Goal: Transaction & Acquisition: Purchase product/service

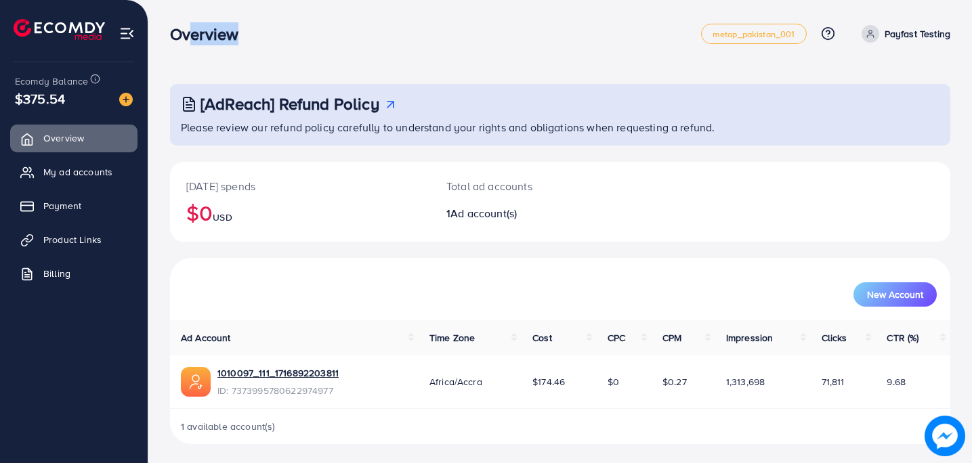
drag, startPoint x: 182, startPoint y: 39, endPoint x: 232, endPoint y: 37, distance: 50.2
click at [232, 37] on h3 "Overview" at bounding box center [209, 34] width 79 height 20
click at [233, 37] on h3 "Overview" at bounding box center [209, 34] width 79 height 20
click at [93, 169] on span "My ad accounts" at bounding box center [81, 172] width 69 height 14
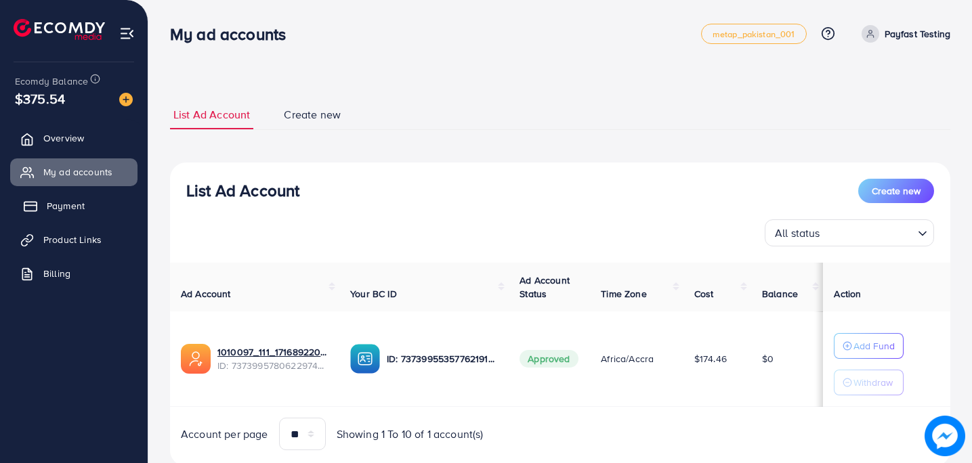
click at [77, 201] on span "Payment" at bounding box center [66, 206] width 38 height 14
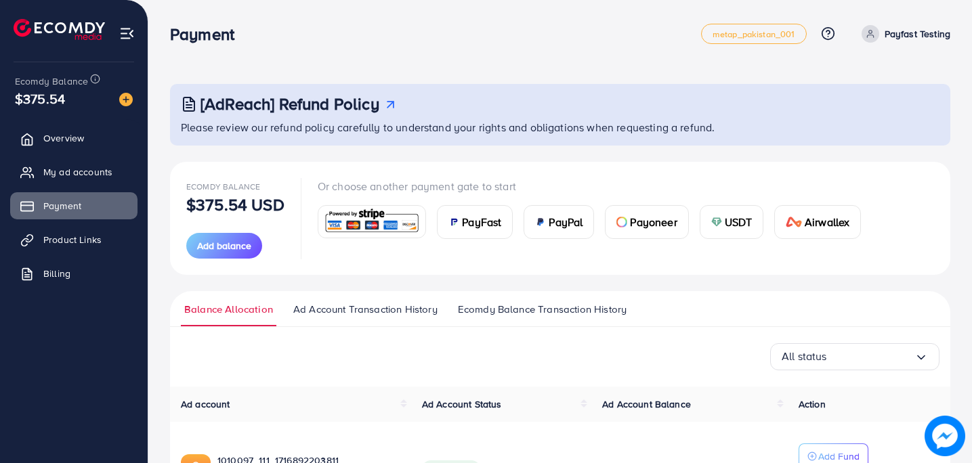
click at [349, 148] on div "[AdReach] Refund Policy Please review our refund policy carefully to understand…" at bounding box center [560, 318] width 780 height 469
click at [436, 273] on div "Ecomdy Balance $375.54 USD Add balance Or choose another payment gate to start …" at bounding box center [560, 218] width 780 height 113
click at [478, 226] on span "PayFast" at bounding box center [481, 222] width 39 height 16
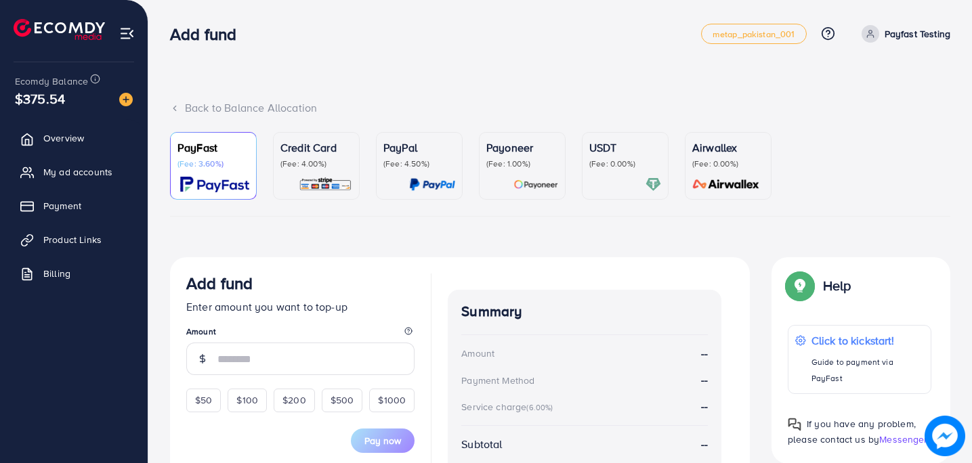
scroll to position [91, 0]
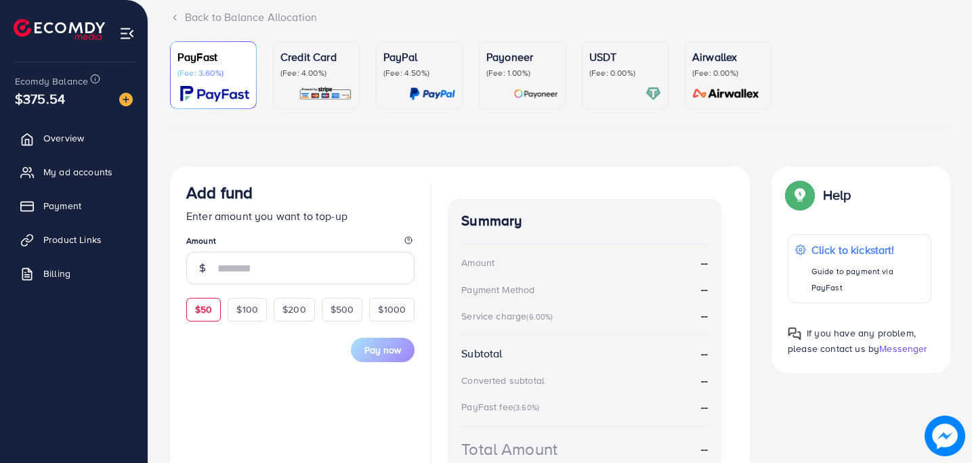
click at [196, 312] on span "$50" at bounding box center [203, 310] width 17 height 14
type input "**"
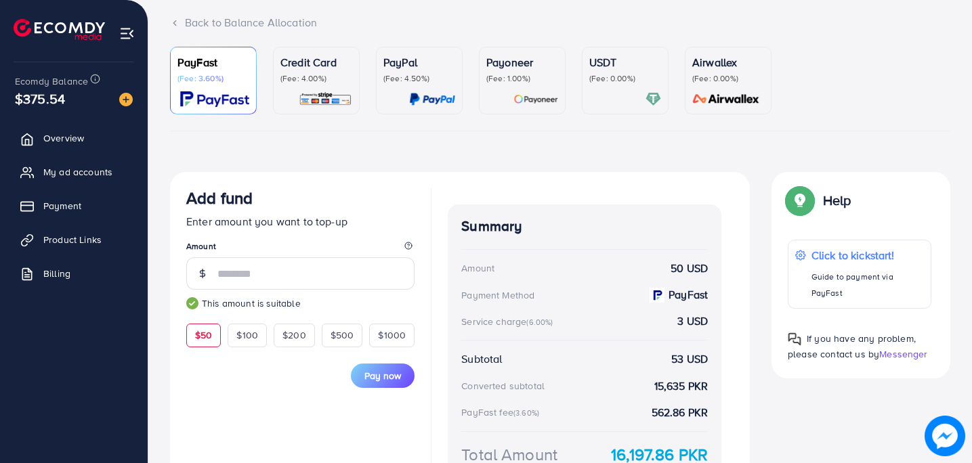
drag, startPoint x: 669, startPoint y: 266, endPoint x: 720, endPoint y: 266, distance: 50.8
click at [720, 266] on div "Summary Amount 50 USD Payment Method PayFast Service charge (6.00%) 3 USD Subto…" at bounding box center [585, 359] width 274 height 308
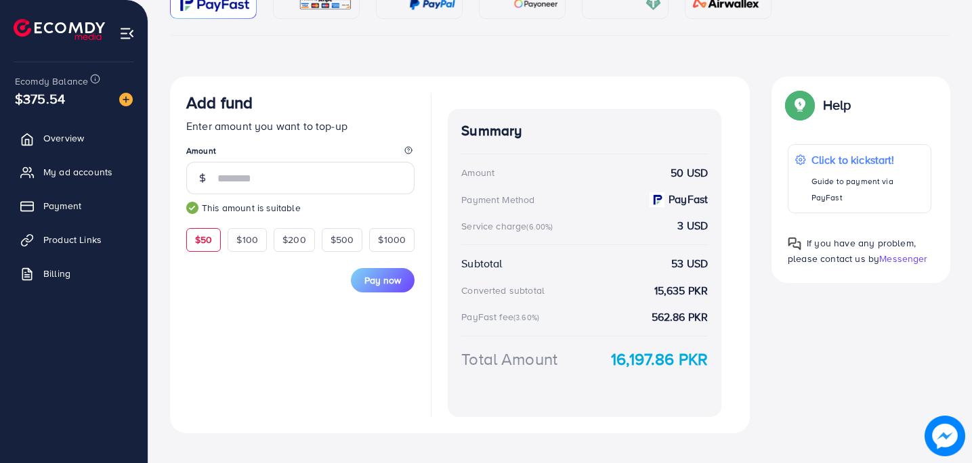
scroll to position [184, 0]
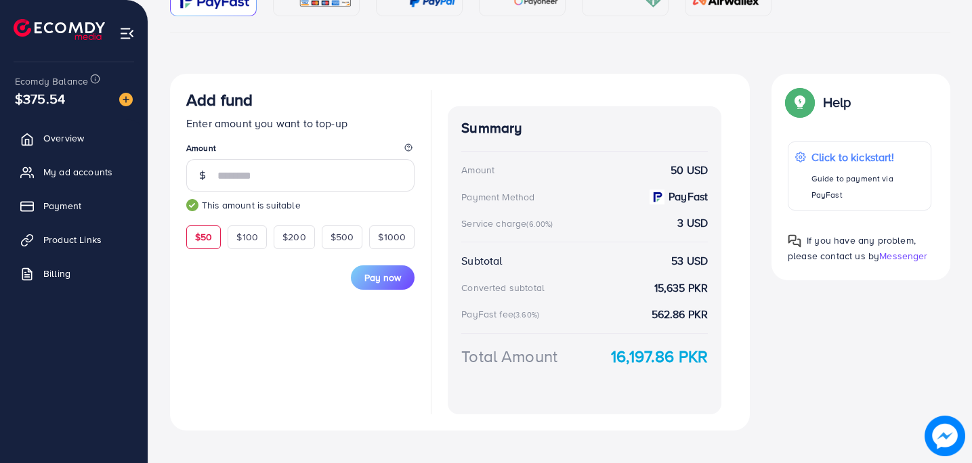
drag, startPoint x: 526, startPoint y: 223, endPoint x: 616, endPoint y: 222, distance: 90.1
click at [616, 222] on div "Service charge (6.00%) 3 USD" at bounding box center [584, 223] width 247 height 16
drag, startPoint x: 656, startPoint y: 267, endPoint x: 703, endPoint y: 264, distance: 47.5
click at [703, 264] on div "Subtotal 53 USD" at bounding box center [584, 261] width 247 height 16
click at [703, 264] on strong "53 USD" at bounding box center [689, 261] width 37 height 16
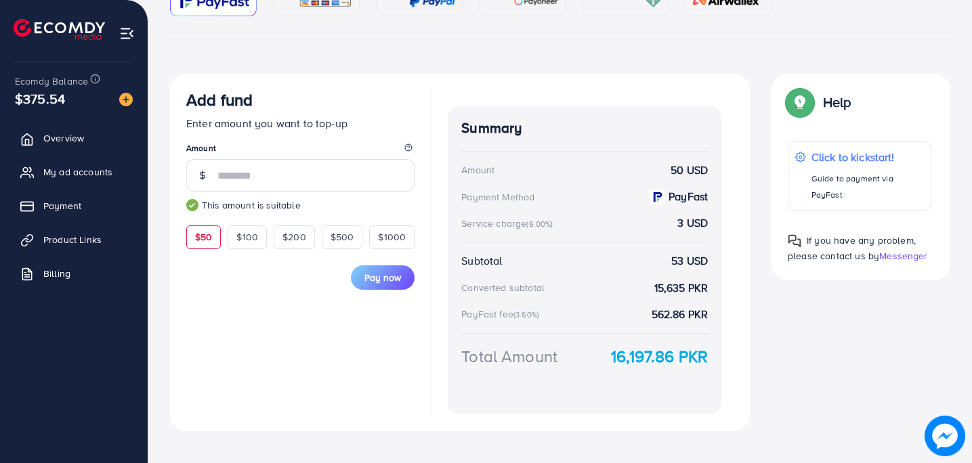
click at [713, 361] on div "Summary Amount 50 USD Payment Method PayFast Service charge (6.00%) 3 USD Subto…" at bounding box center [585, 260] width 274 height 308
drag, startPoint x: 635, startPoint y: 357, endPoint x: 666, endPoint y: 356, distance: 31.2
click at [666, 356] on strong "16,197.86 PKR" at bounding box center [659, 357] width 97 height 24
click at [396, 285] on button "Pay now" at bounding box center [383, 278] width 64 height 24
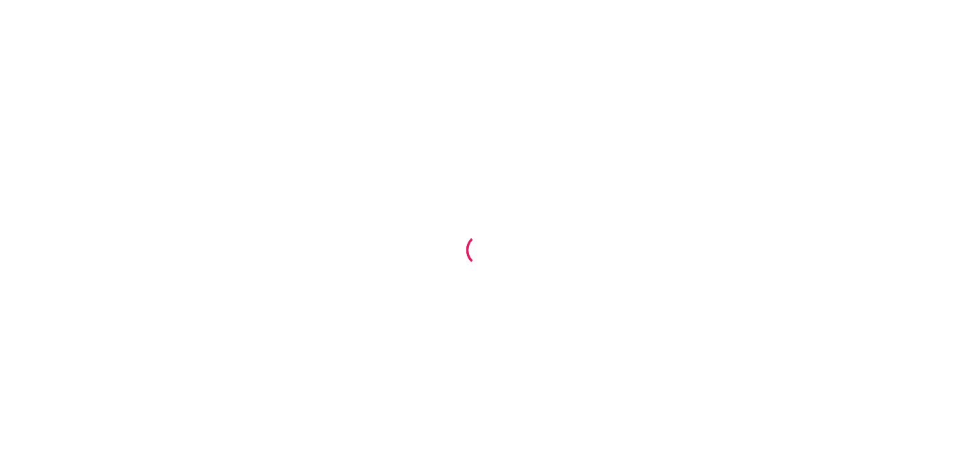
click at [266, 1] on div at bounding box center [488, 231] width 976 height 463
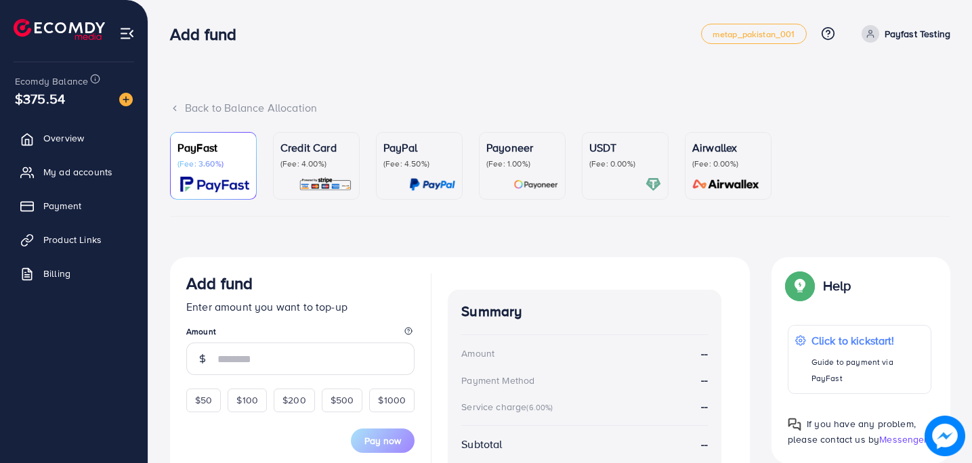
click at [272, 83] on div "Back to Balance Allocation PayFast (Fee: 3.60%) Credit Card (Fee: 4.00%) PayPal…" at bounding box center [560, 331] width 824 height 663
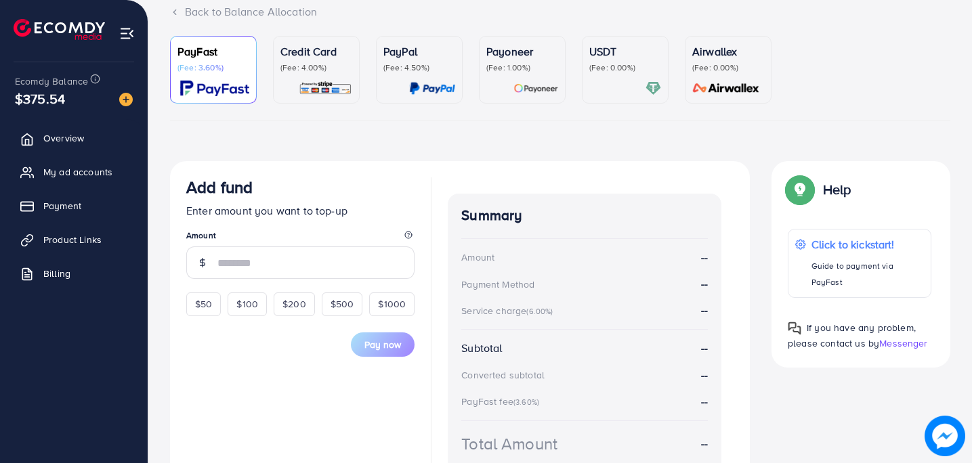
scroll to position [104, 0]
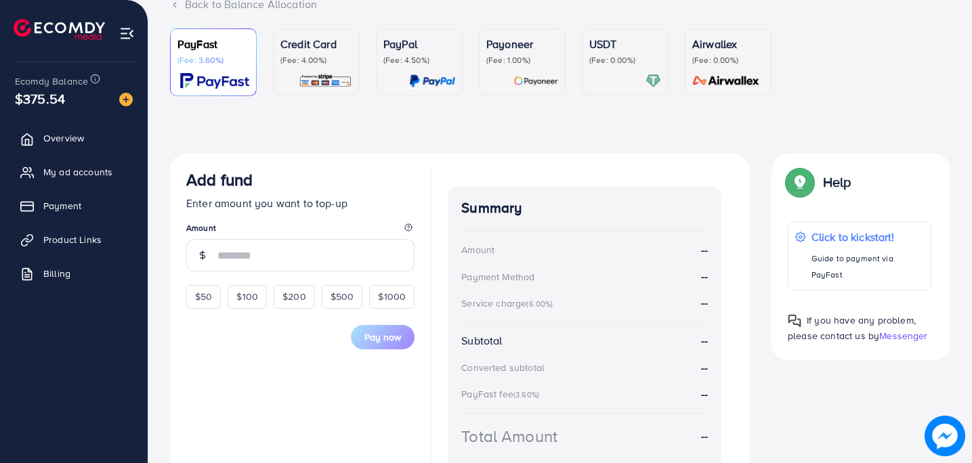
click at [322, 106] on ul "PayFast (Fee: 3.60%) Credit Card (Fee: 4.00%) PayPal (Fee: 4.50%) Payoneer (Fee…" at bounding box center [560, 70] width 780 height 85
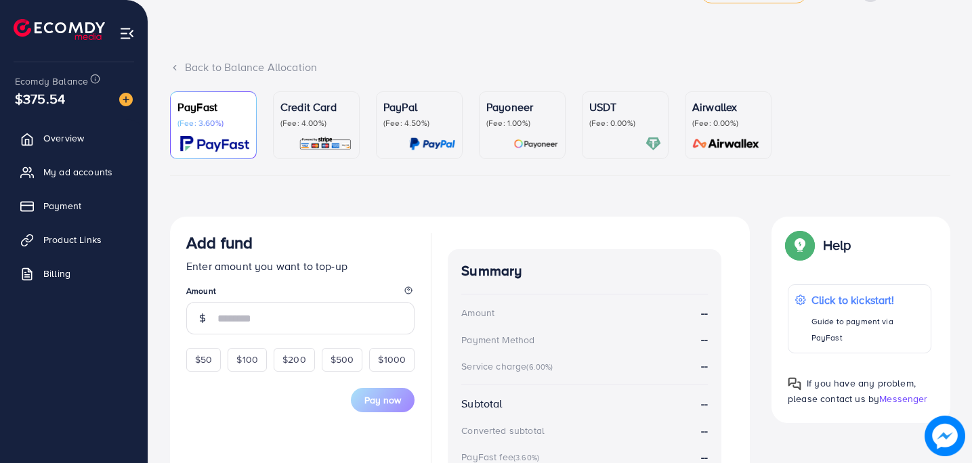
scroll to position [0, 0]
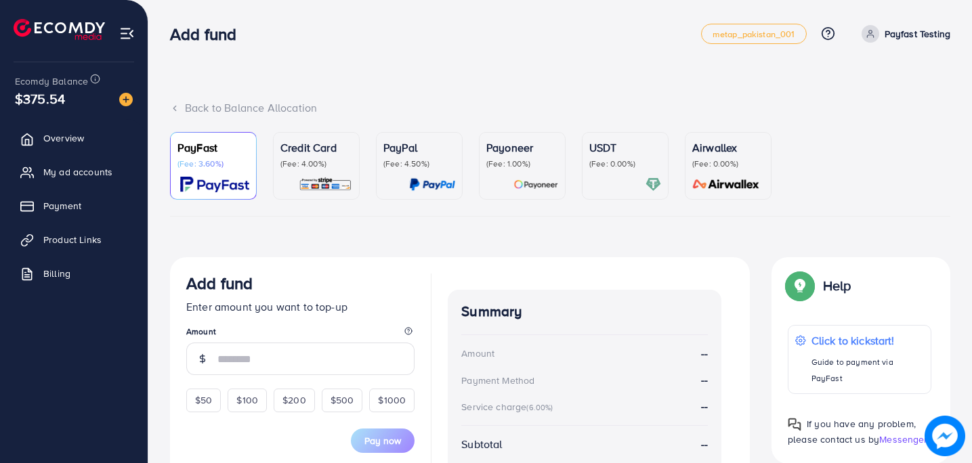
click at [220, 34] on h3 "Add fund" at bounding box center [208, 34] width 77 height 20
click at [75, 249] on link "Product Links" at bounding box center [73, 239] width 127 height 27
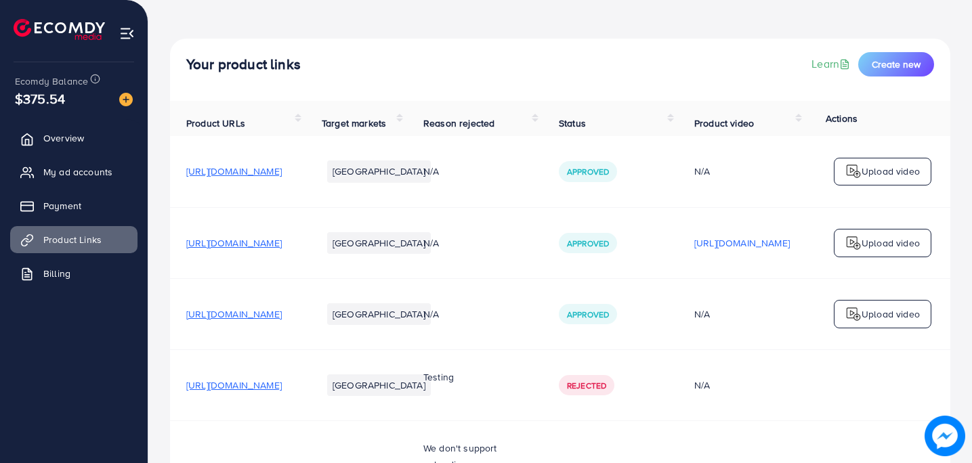
scroll to position [43, 0]
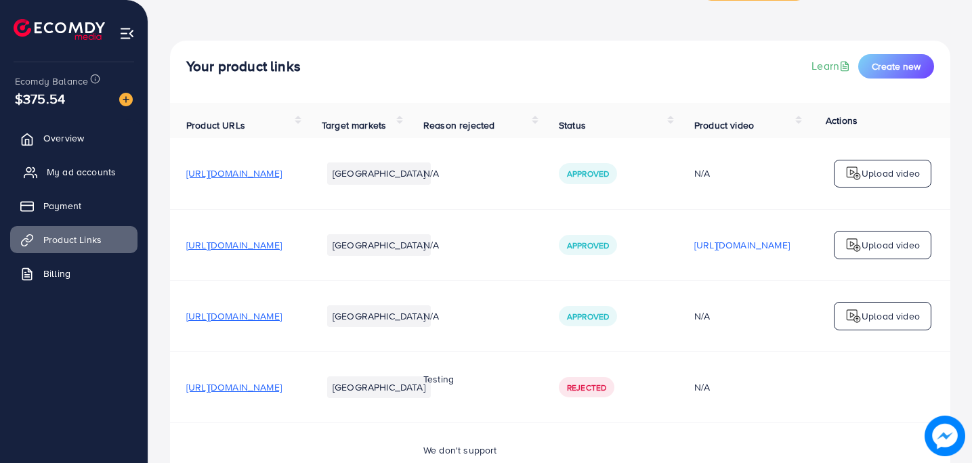
click at [79, 171] on span "My ad accounts" at bounding box center [81, 172] width 69 height 14
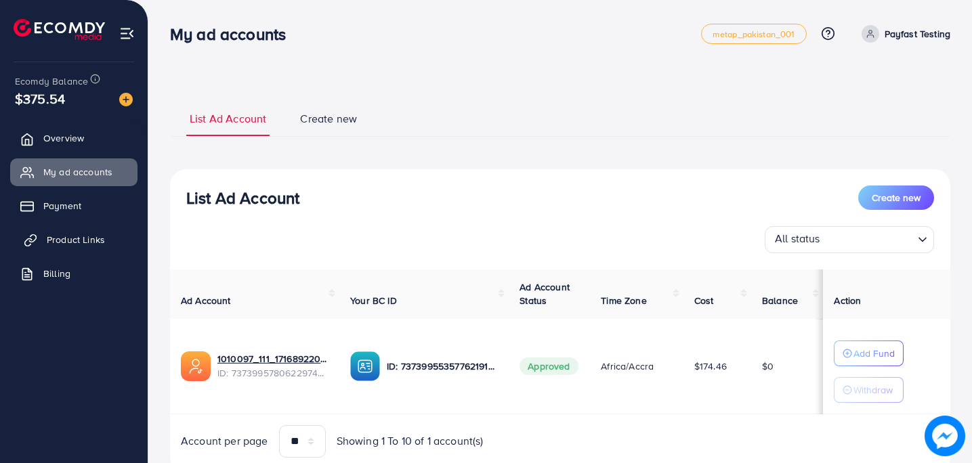
click at [84, 230] on link "Product Links" at bounding box center [73, 239] width 127 height 27
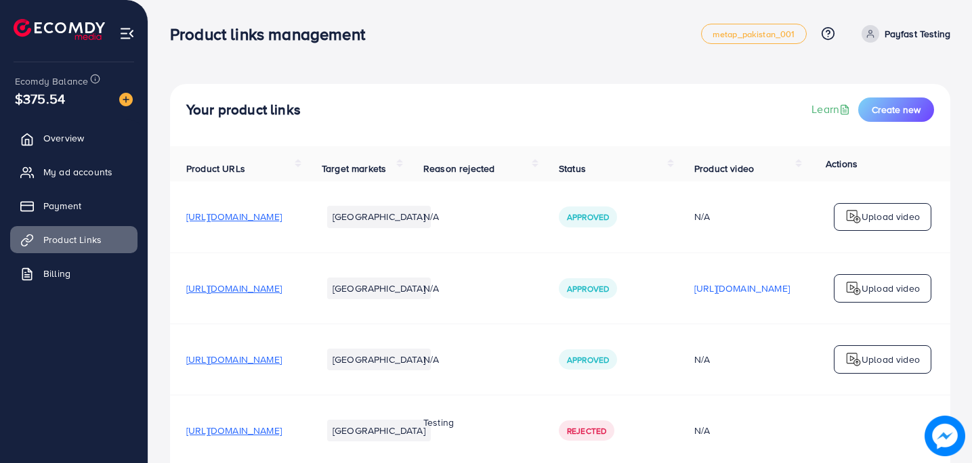
click at [293, 132] on div "Your product links Learn Create new" at bounding box center [560, 115] width 780 height 62
click at [900, 104] on span "Create new" at bounding box center [896, 110] width 49 height 14
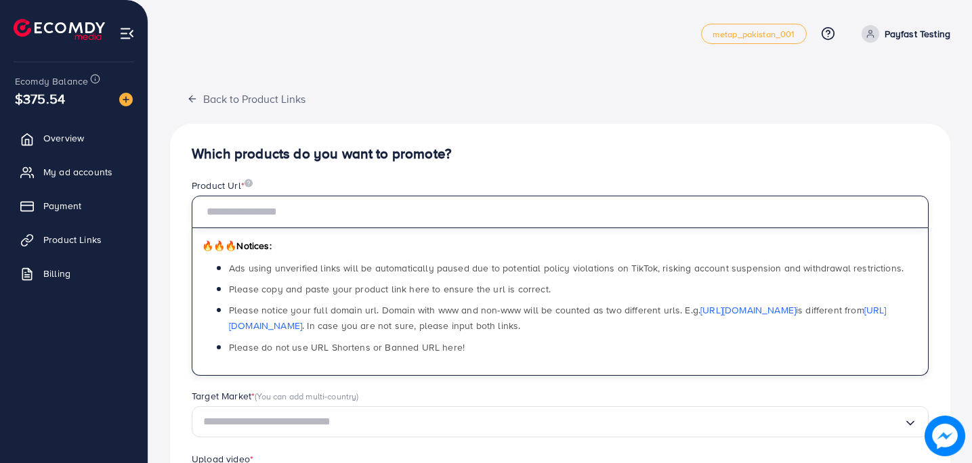
click at [226, 211] on input "text" at bounding box center [560, 212] width 737 height 33
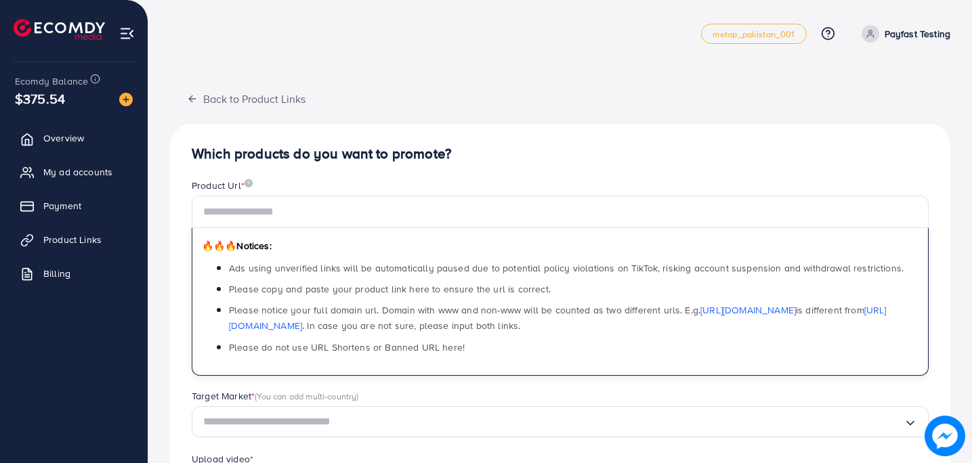
click at [337, 192] on div "Product Url *" at bounding box center [560, 187] width 737 height 17
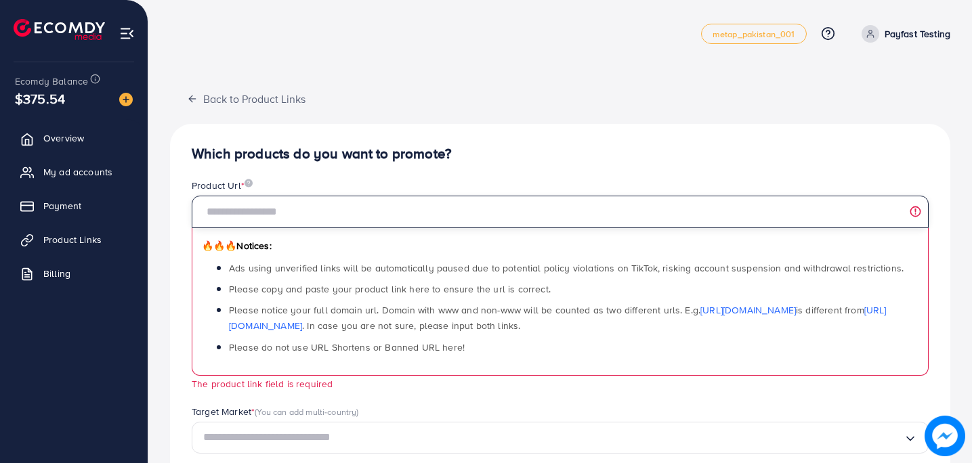
click at [329, 213] on input "text" at bounding box center [560, 212] width 737 height 33
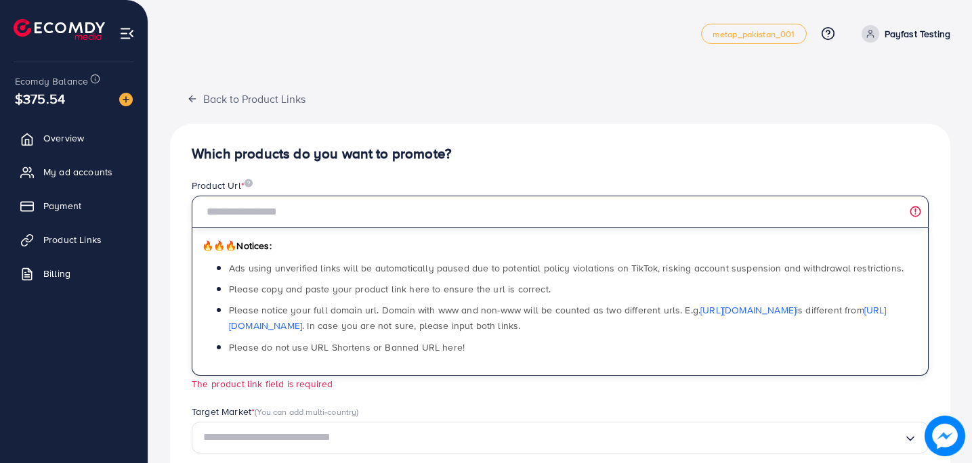
type input "**********"
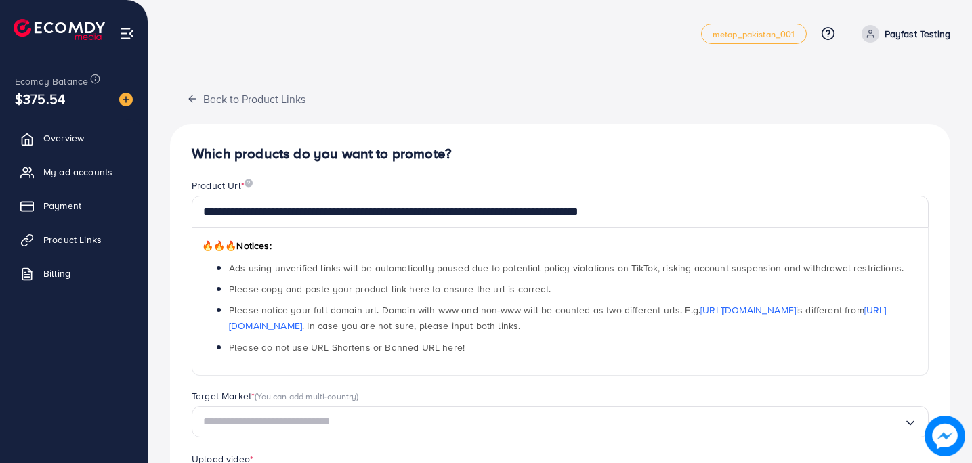
click at [378, 289] on span "Please copy and paste your product link here to ensure the url is correct." at bounding box center [390, 290] width 322 height 14
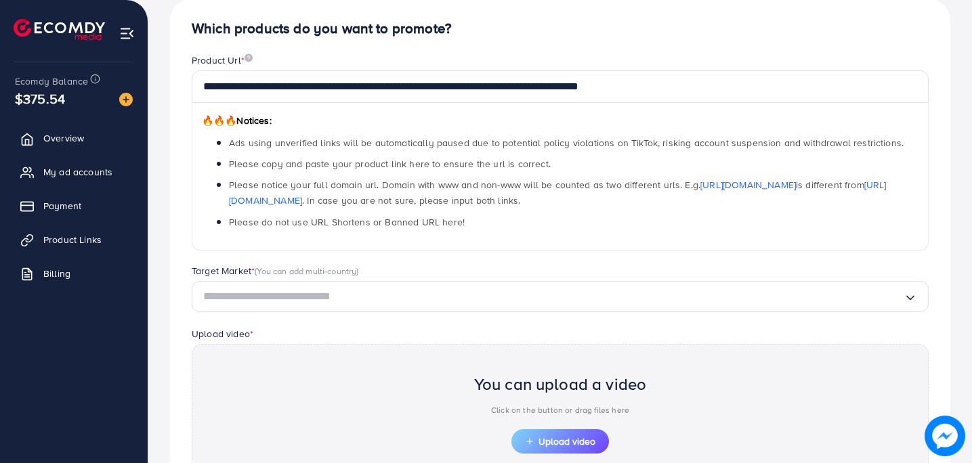
scroll to position [133, 0]
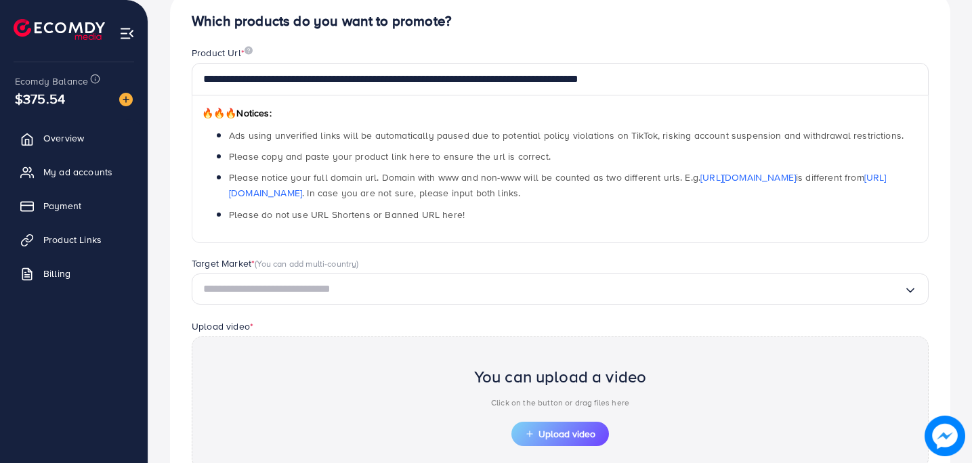
click at [318, 316] on div "Target Market * (You can add multi-country) Loading..." at bounding box center [560, 288] width 759 height 62
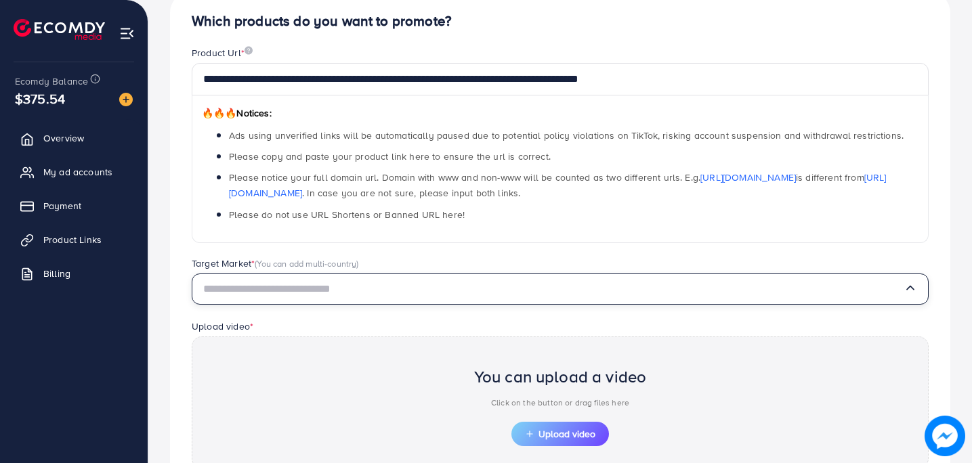
click at [336, 299] on input "Search for option" at bounding box center [553, 289] width 701 height 21
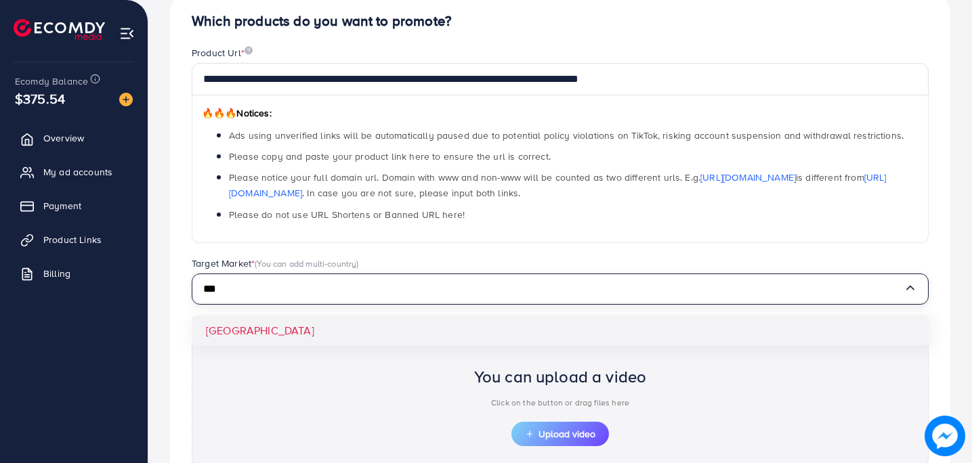
type input "***"
click at [338, 324] on div "**********" at bounding box center [560, 291] width 780 height 600
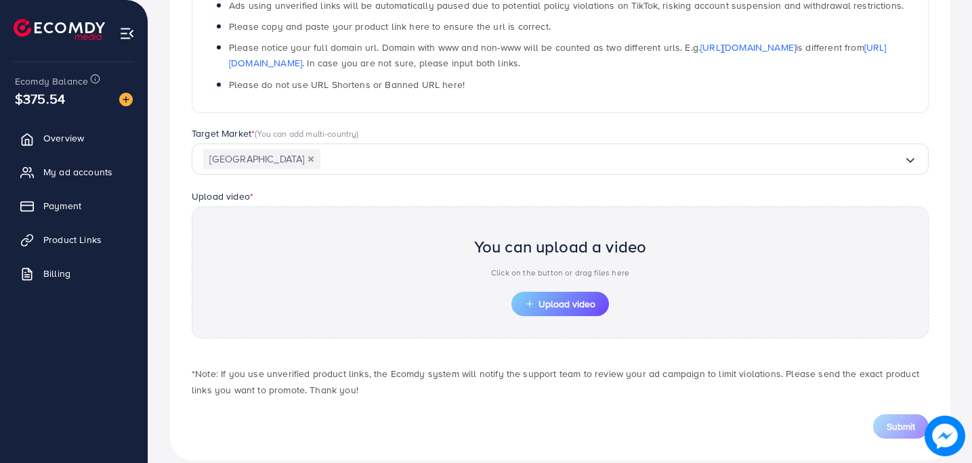
scroll to position [282, 0]
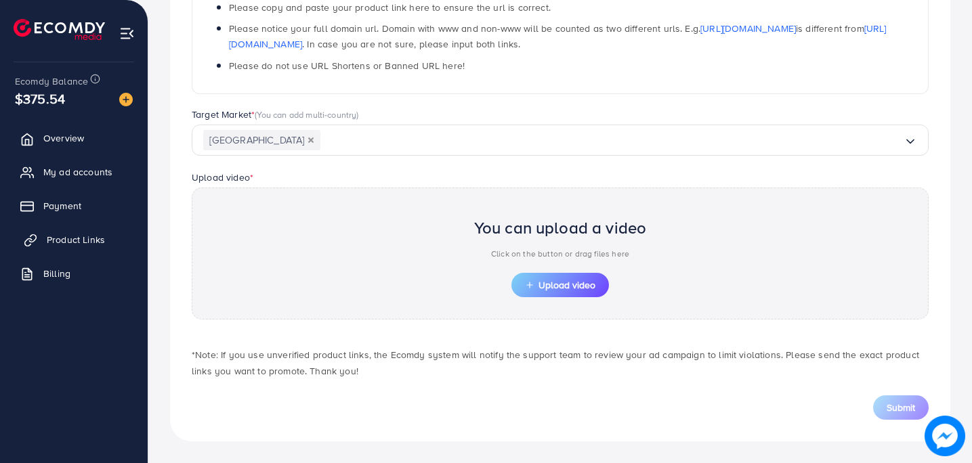
click at [43, 233] on link "Product Links" at bounding box center [73, 239] width 127 height 27
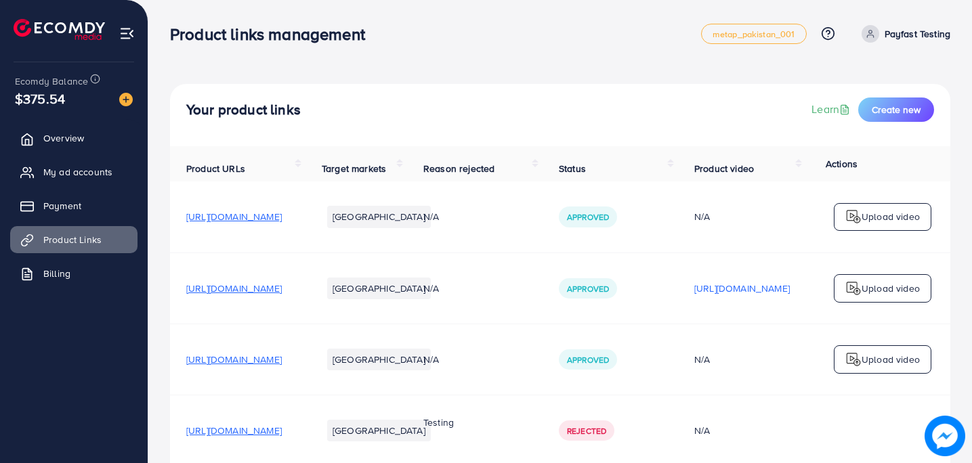
click at [256, 114] on h4 "Your product links" at bounding box center [243, 110] width 114 height 17
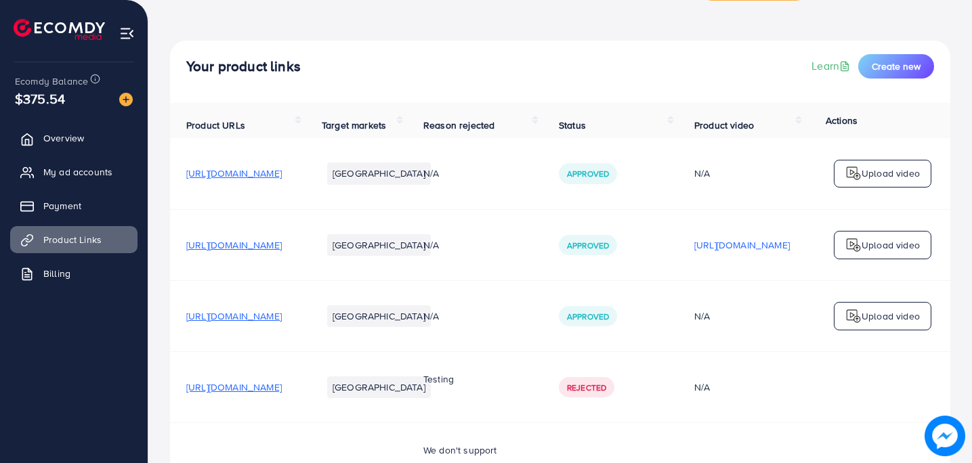
scroll to position [54, 0]
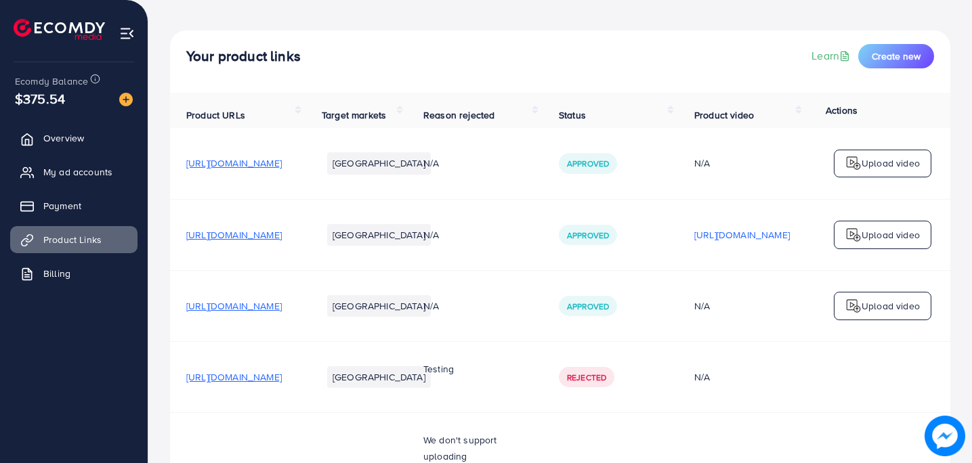
click at [249, 63] on h4 "Your product links" at bounding box center [243, 56] width 114 height 17
drag, startPoint x: 209, startPoint y: 171, endPoint x: 369, endPoint y: 192, distance: 161.2
click at [306, 192] on td "[URL][DOMAIN_NAME]" at bounding box center [238, 164] width 136 height 71
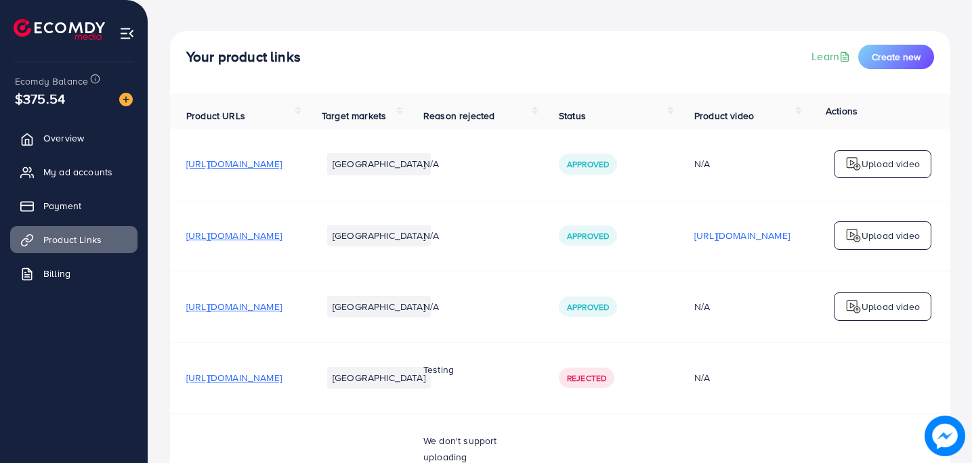
drag, startPoint x: 371, startPoint y: 179, endPoint x: 182, endPoint y: 173, distance: 189.1
click at [182, 174] on td "[URL][DOMAIN_NAME]" at bounding box center [238, 164] width 136 height 71
click at [289, 171] on div "[URL][DOMAIN_NAME]" at bounding box center [237, 164] width 103 height 14
drag, startPoint x: 361, startPoint y: 174, endPoint x: 181, endPoint y: 167, distance: 180.3
click at [181, 167] on td "[URL][DOMAIN_NAME]" at bounding box center [238, 164] width 136 height 71
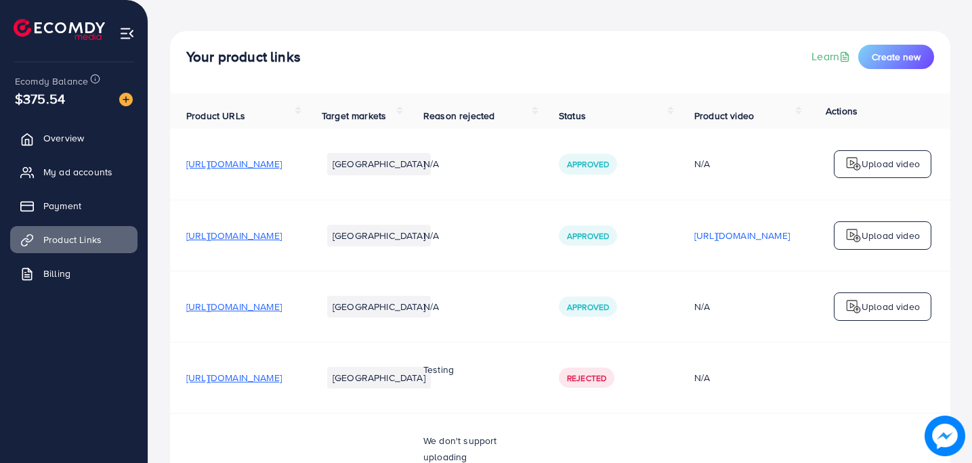
click at [231, 65] on h4 "Your product links" at bounding box center [243, 57] width 114 height 17
click at [431, 167] on li "[GEOGRAPHIC_DATA]" at bounding box center [379, 164] width 104 height 22
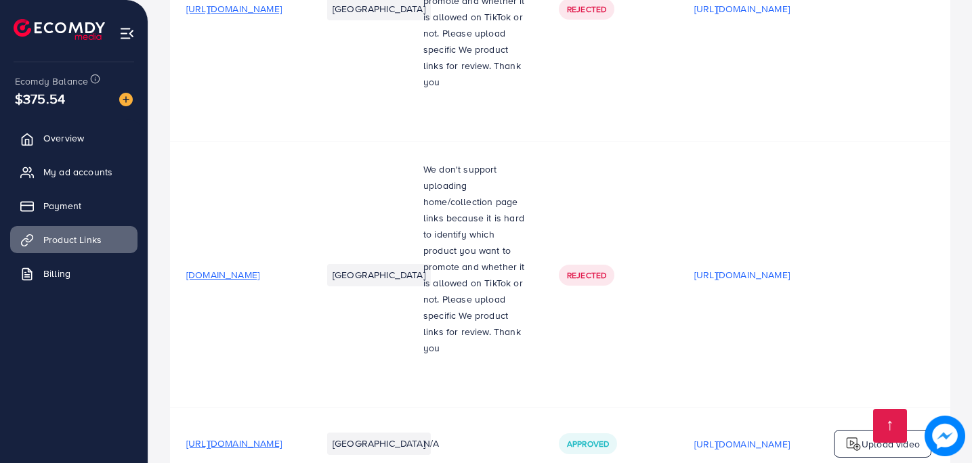
scroll to position [644, 0]
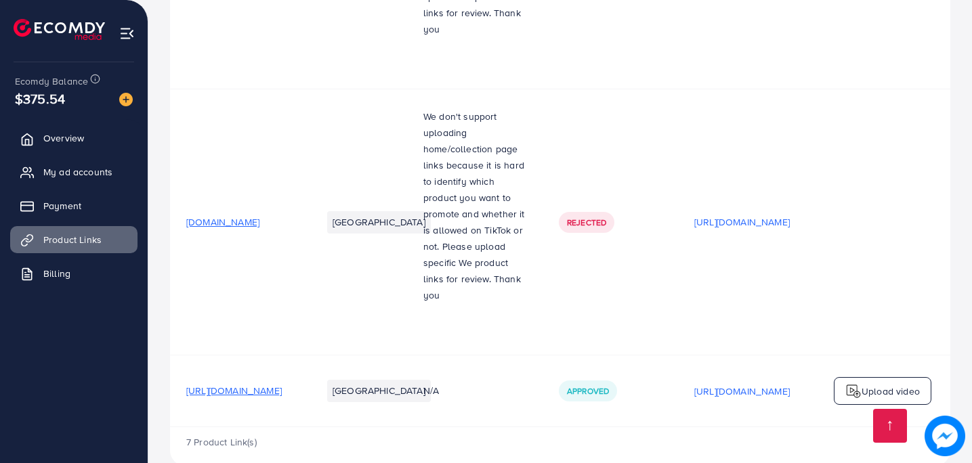
click at [609, 386] on span "Approved" at bounding box center [588, 392] width 42 height 12
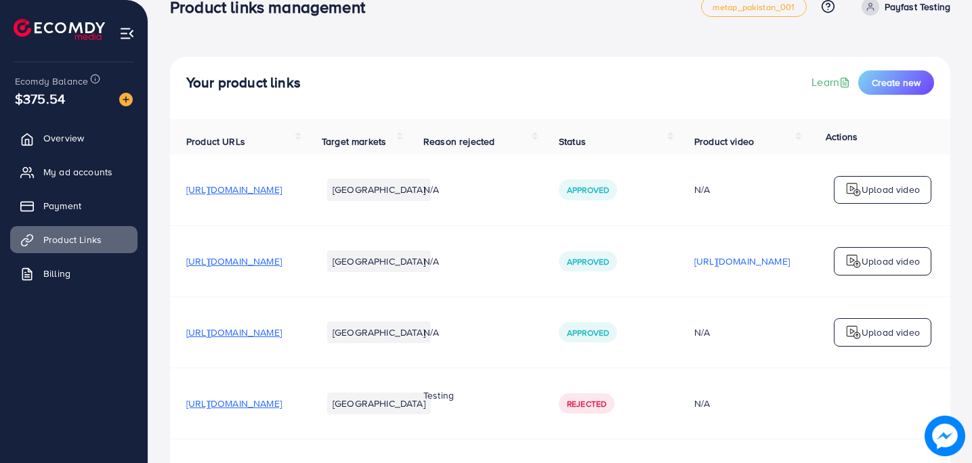
scroll to position [0, 0]
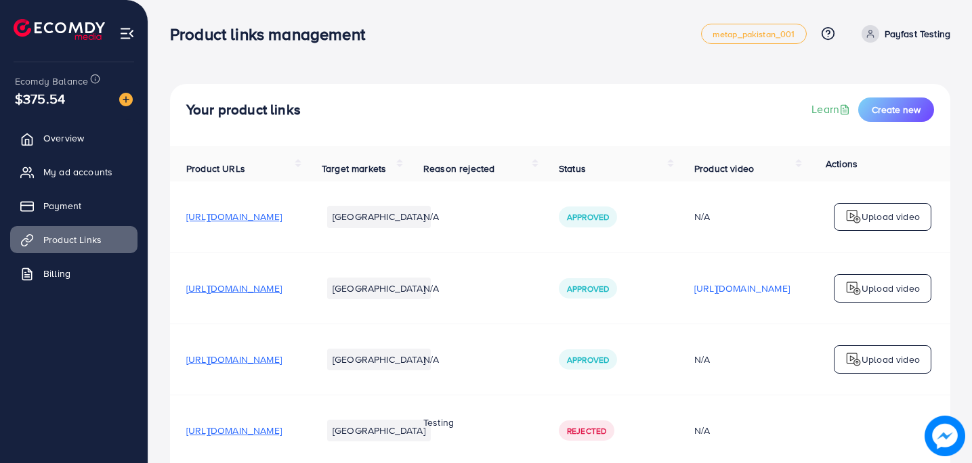
click at [174, 37] on h3 "Product links management" at bounding box center [273, 34] width 206 height 20
click at [68, 207] on span "Payment" at bounding box center [66, 206] width 38 height 14
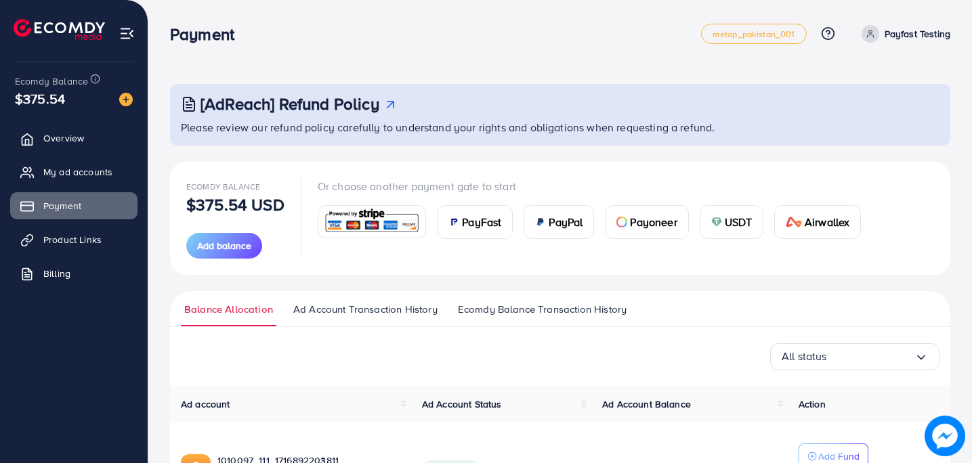
click at [486, 222] on span "PayFast" at bounding box center [481, 222] width 39 height 16
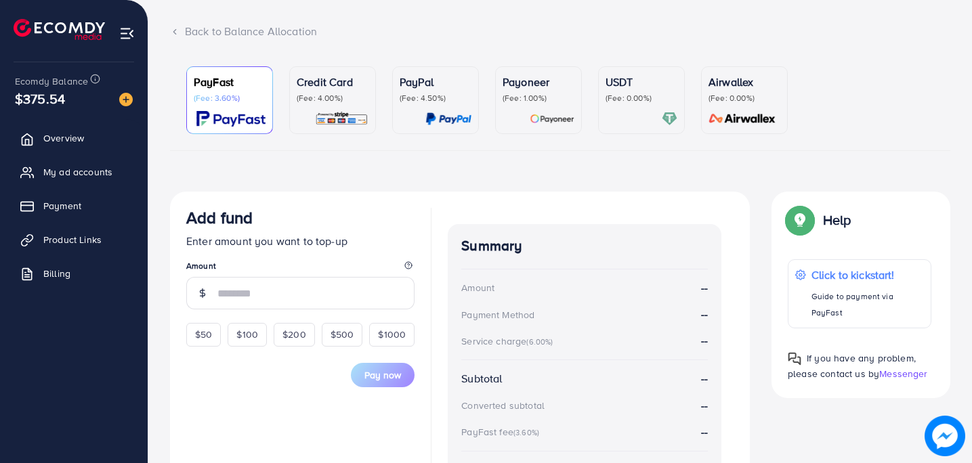
scroll to position [82, 0]
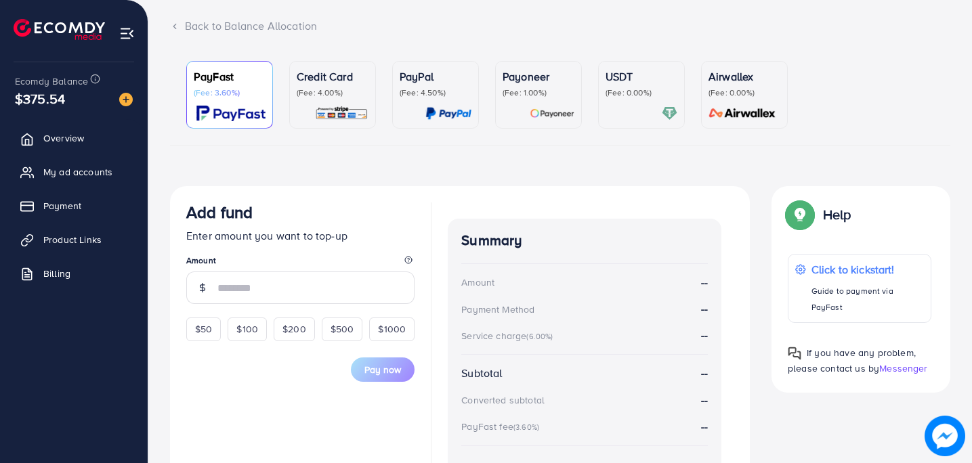
drag, startPoint x: 338, startPoint y: 211, endPoint x: 308, endPoint y: 210, distance: 30.5
click at [319, 210] on div "Add fund" at bounding box center [300, 215] width 228 height 25
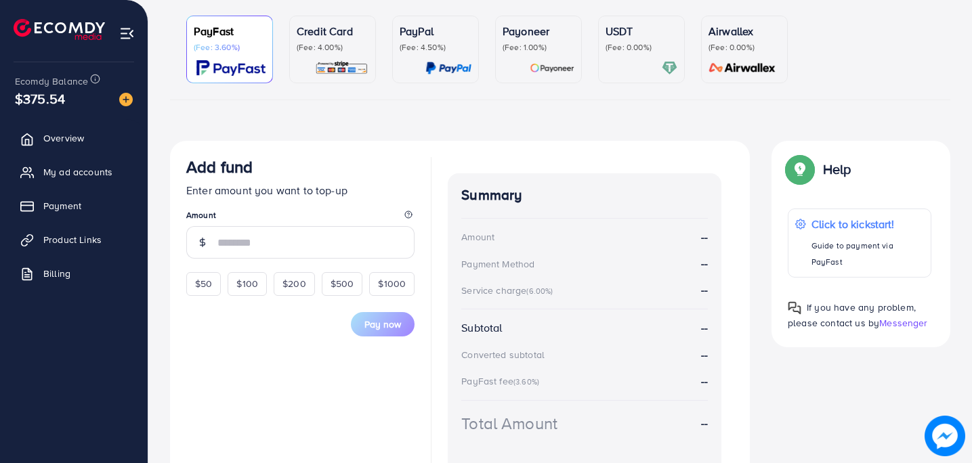
scroll to position [129, 0]
click at [66, 84] on span "Ecomdy Balance" at bounding box center [51, 82] width 73 height 14
